Goal: Transaction & Acquisition: Purchase product/service

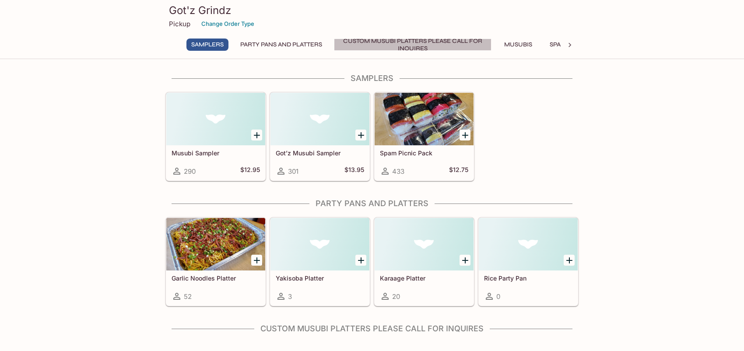
click at [463, 48] on button "Custom Musubi Platters PLEASE CALL FOR INQUIRES" at bounding box center [413, 45] width 158 height 12
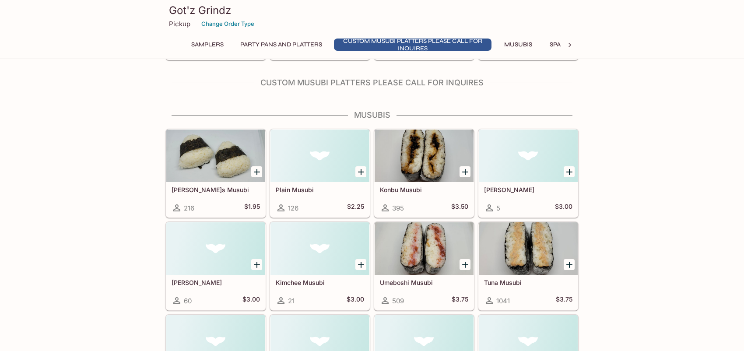
scroll to position [249, 0]
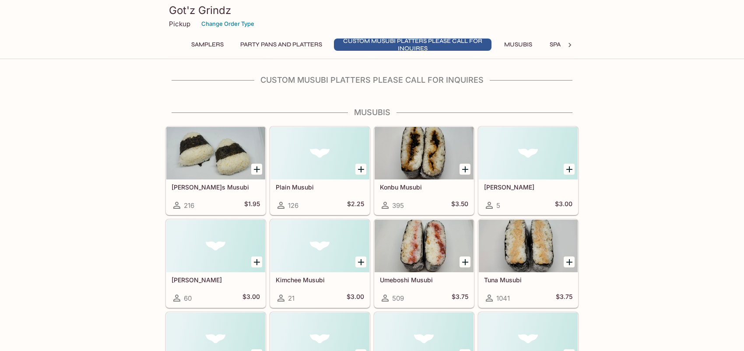
click at [182, 27] on p "Pickup" at bounding box center [179, 24] width 21 height 8
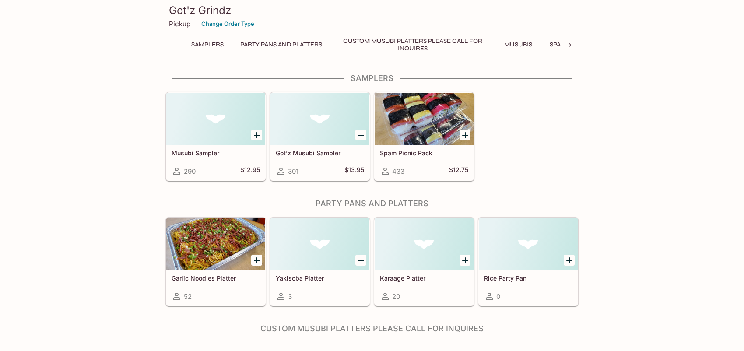
click at [538, 42] on button "Musubis" at bounding box center [517, 45] width 39 height 12
click at [190, 12] on h3 "Got'z Grindz" at bounding box center [372, 11] width 406 height 14
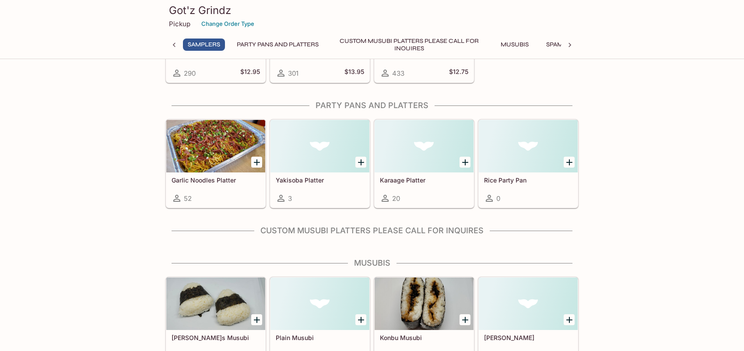
scroll to position [44, 0]
